Goal: Navigation & Orientation: Find specific page/section

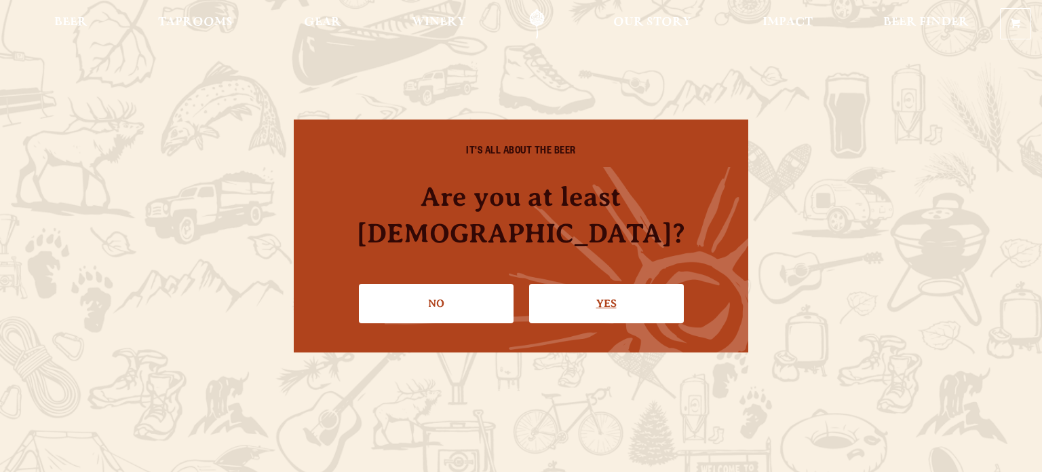
click at [594, 298] on link "Yes" at bounding box center [606, 303] width 155 height 39
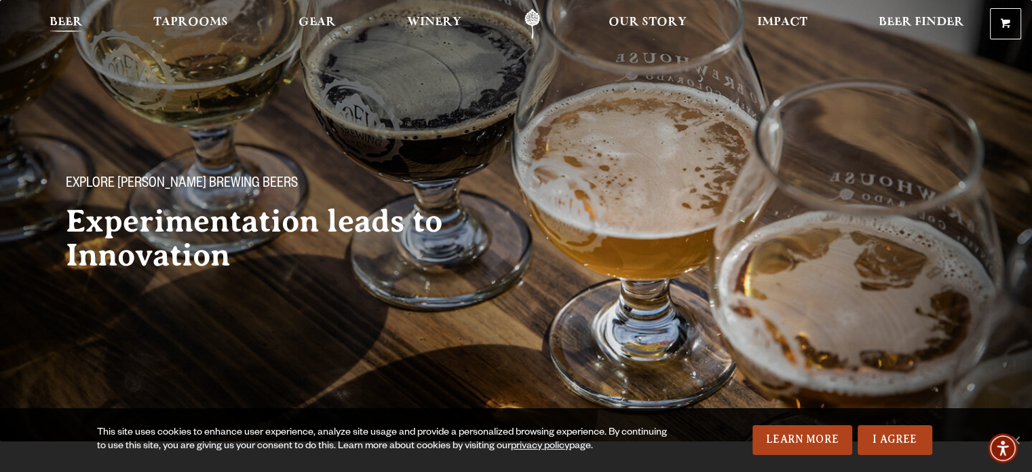
click at [61, 12] on link "Beer" at bounding box center [66, 24] width 51 height 31
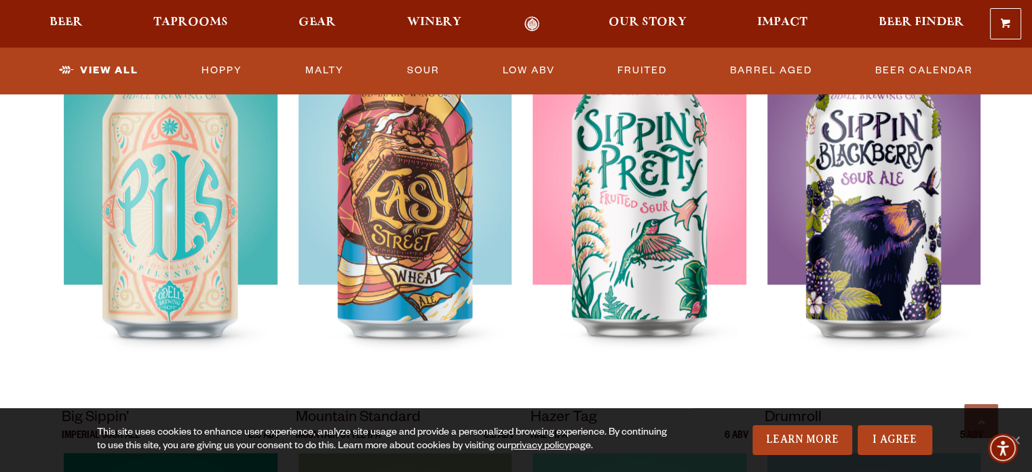
scroll to position [950, 0]
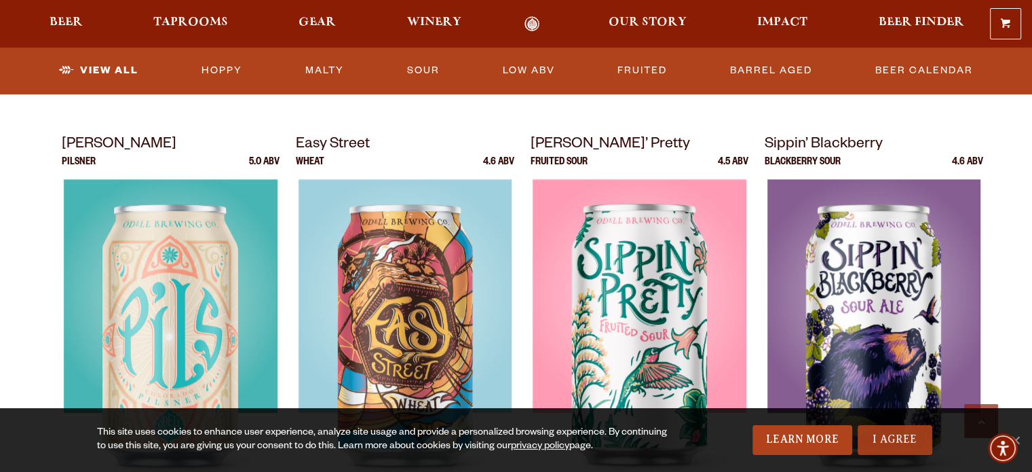
click at [884, 441] on link "I Agree" at bounding box center [895, 440] width 75 height 30
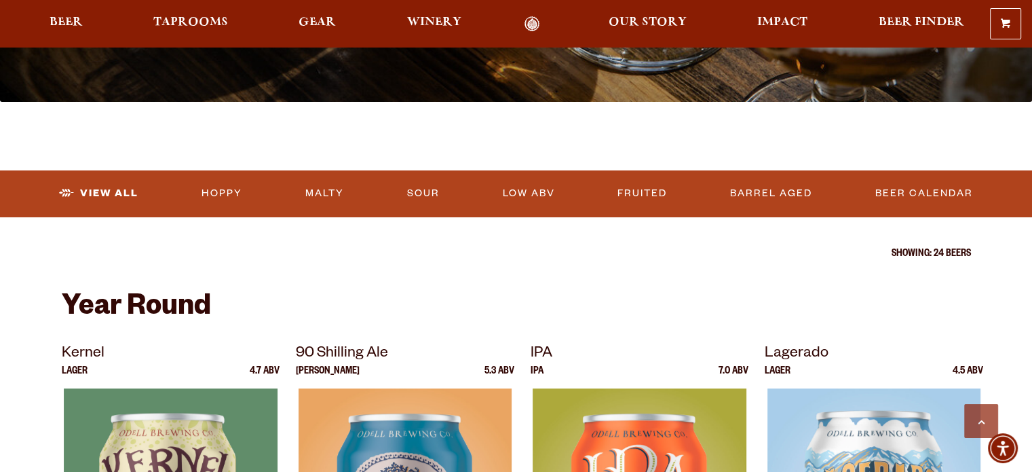
scroll to position [0, 0]
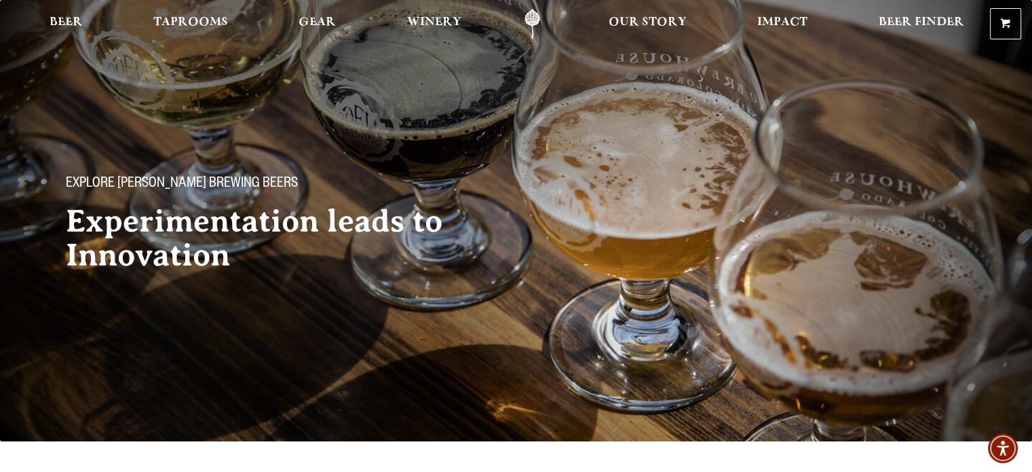
click at [534, 25] on link "Odell Home" at bounding box center [532, 24] width 51 height 31
